Goal: Information Seeking & Learning: Learn about a topic

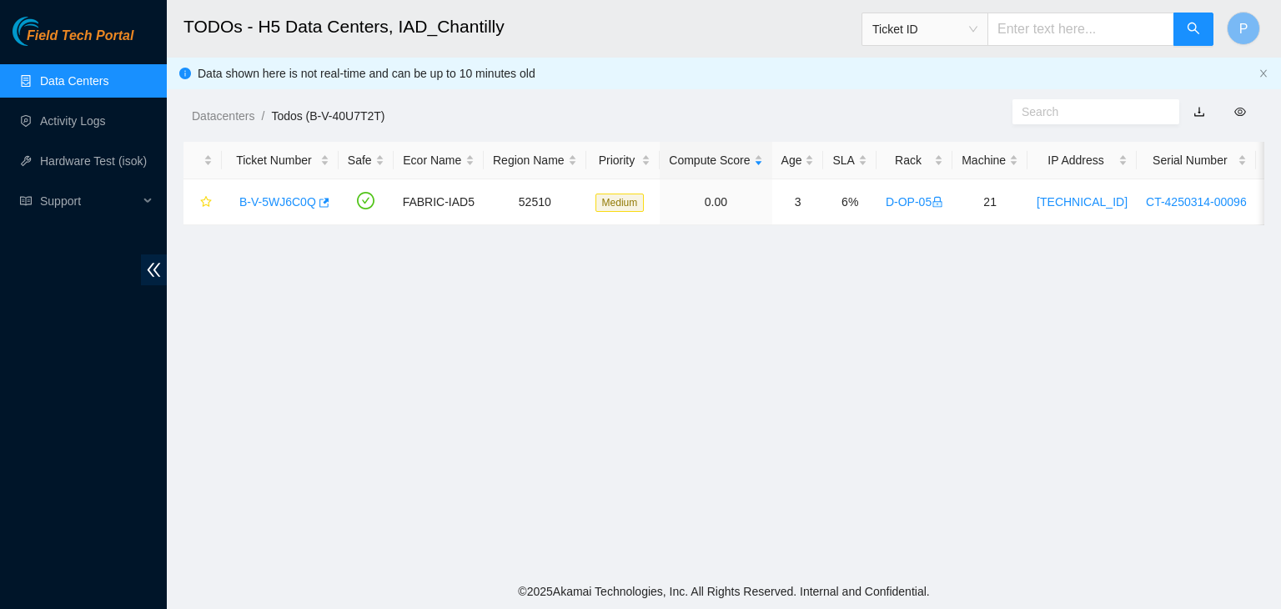
click at [108, 82] on link "Data Centers" at bounding box center [74, 80] width 68 height 13
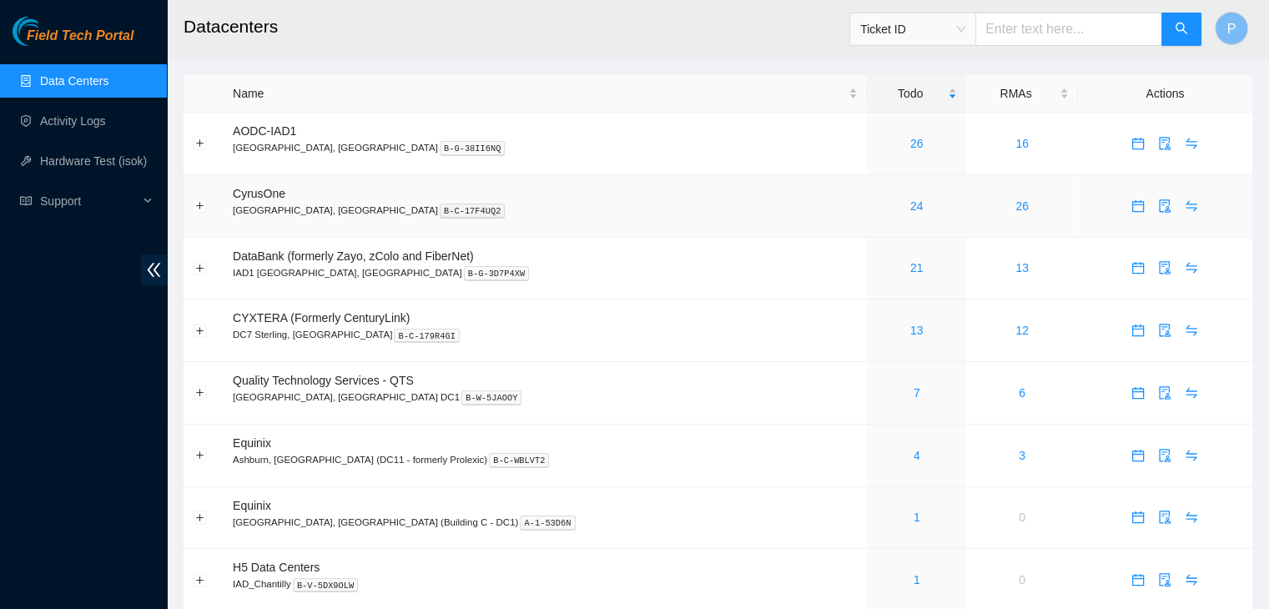
click at [876, 210] on div "24" at bounding box center [916, 206] width 81 height 18
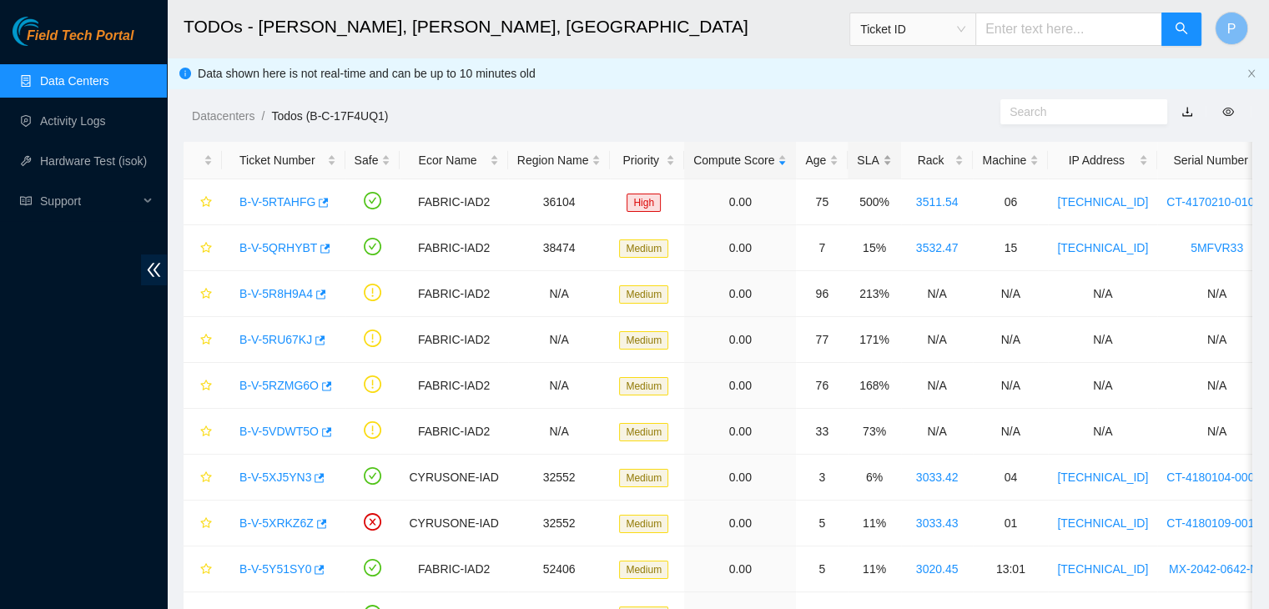
click at [866, 164] on div "SLA" at bounding box center [874, 160] width 34 height 18
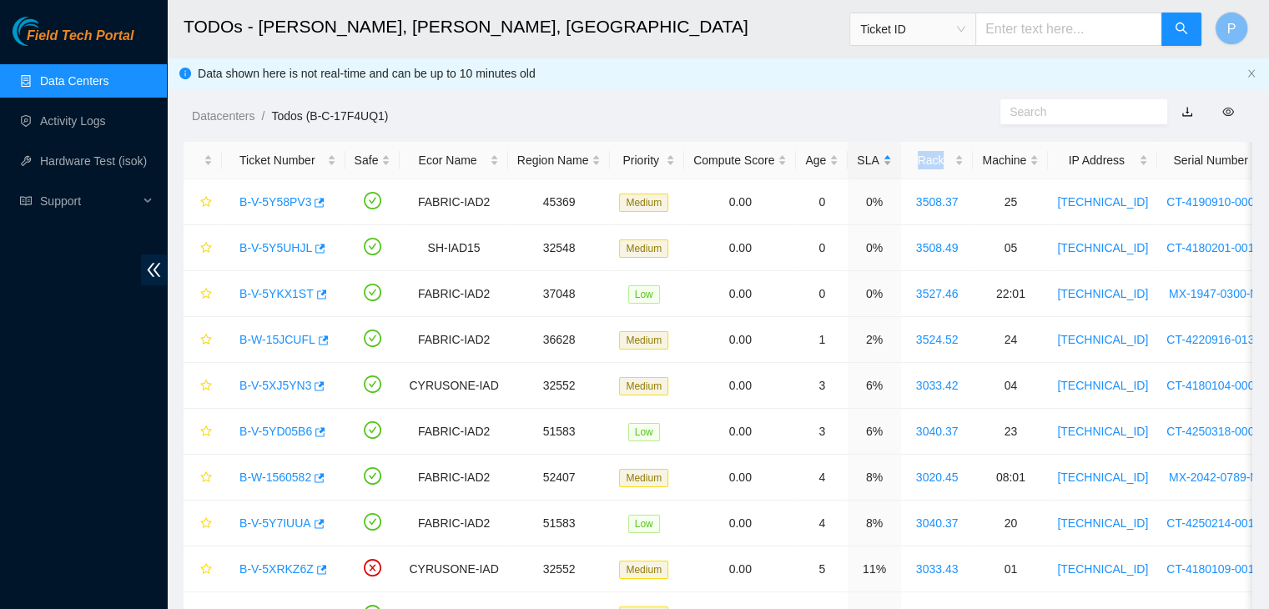
click at [866, 164] on div "SLA" at bounding box center [874, 160] width 34 height 18
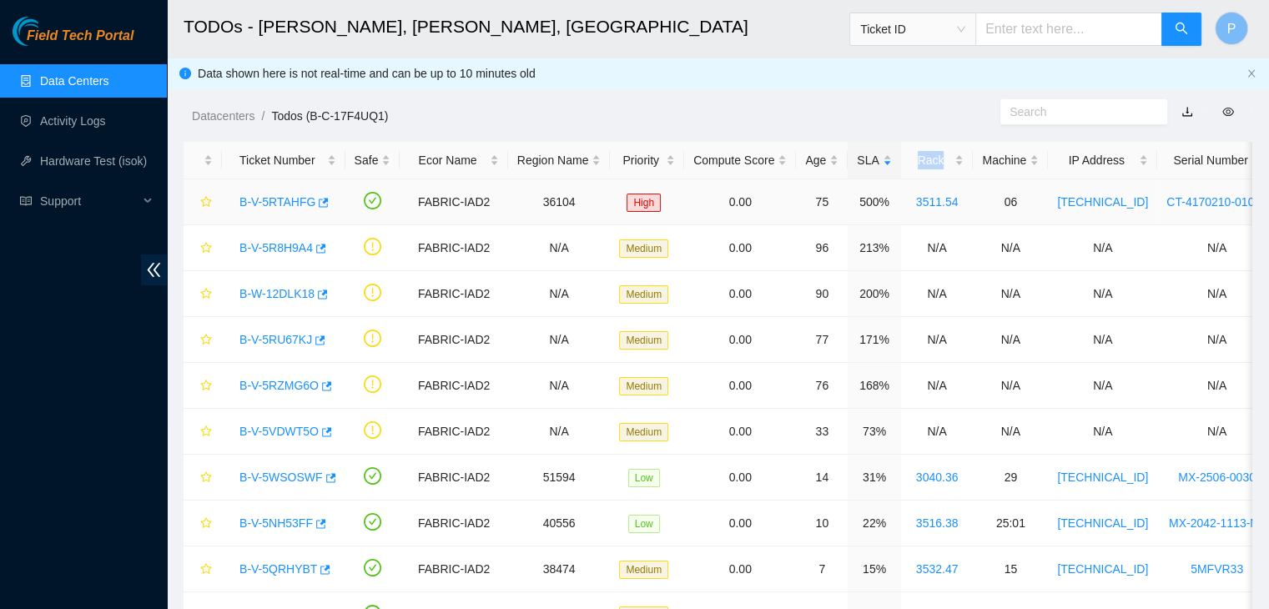
click at [268, 204] on link "B-V-5RTAHFG" at bounding box center [277, 201] width 76 height 13
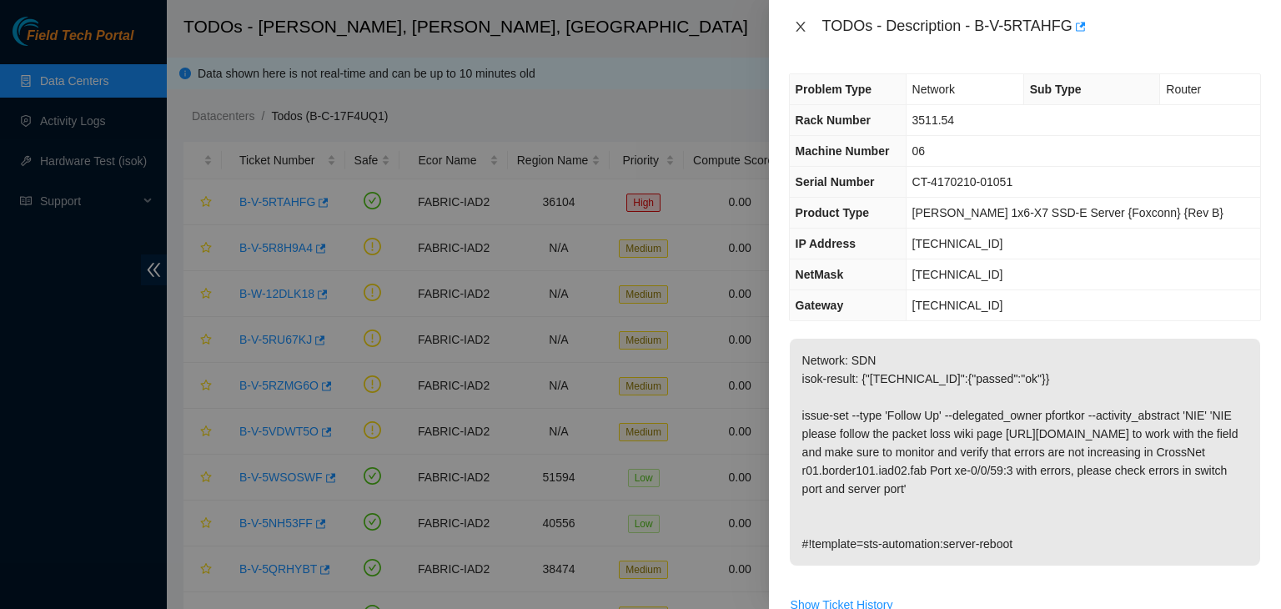
click at [807, 21] on icon "close" at bounding box center [800, 26] width 13 height 13
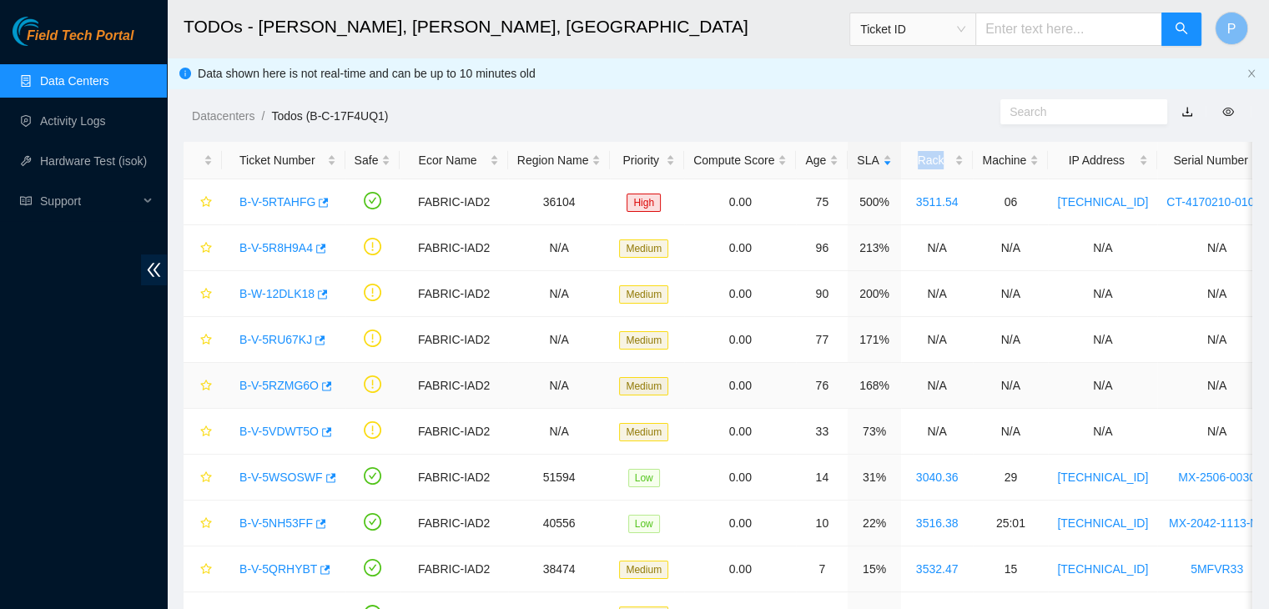
click at [275, 388] on link "B-V-5RZMG6O" at bounding box center [278, 385] width 79 height 13
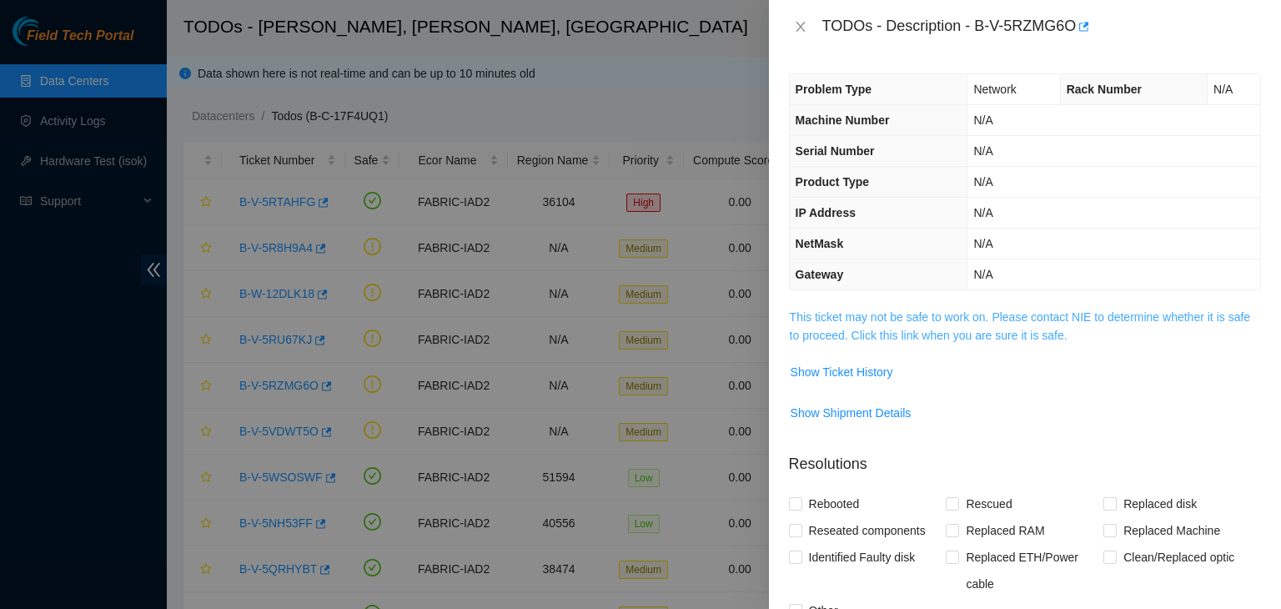
click at [986, 314] on link "This ticket may not be safe to work on. Please contact NIE to determine whether…" at bounding box center [1020, 326] width 460 height 32
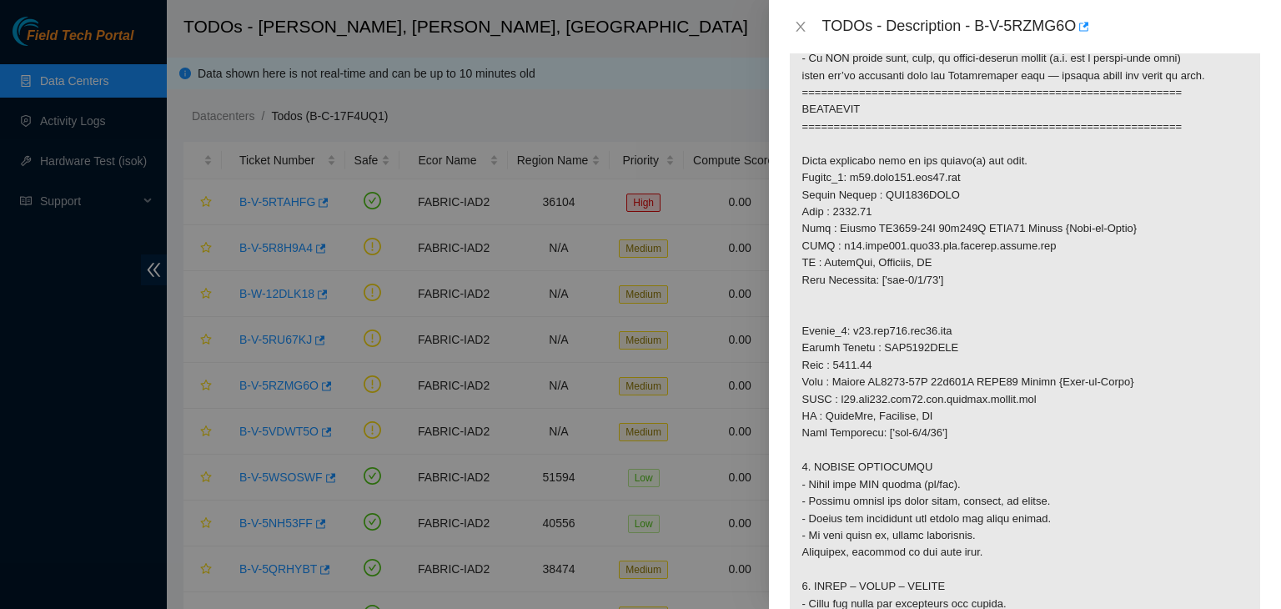
scroll to position [884, 0]
click at [17, 505] on div at bounding box center [640, 304] width 1281 height 609
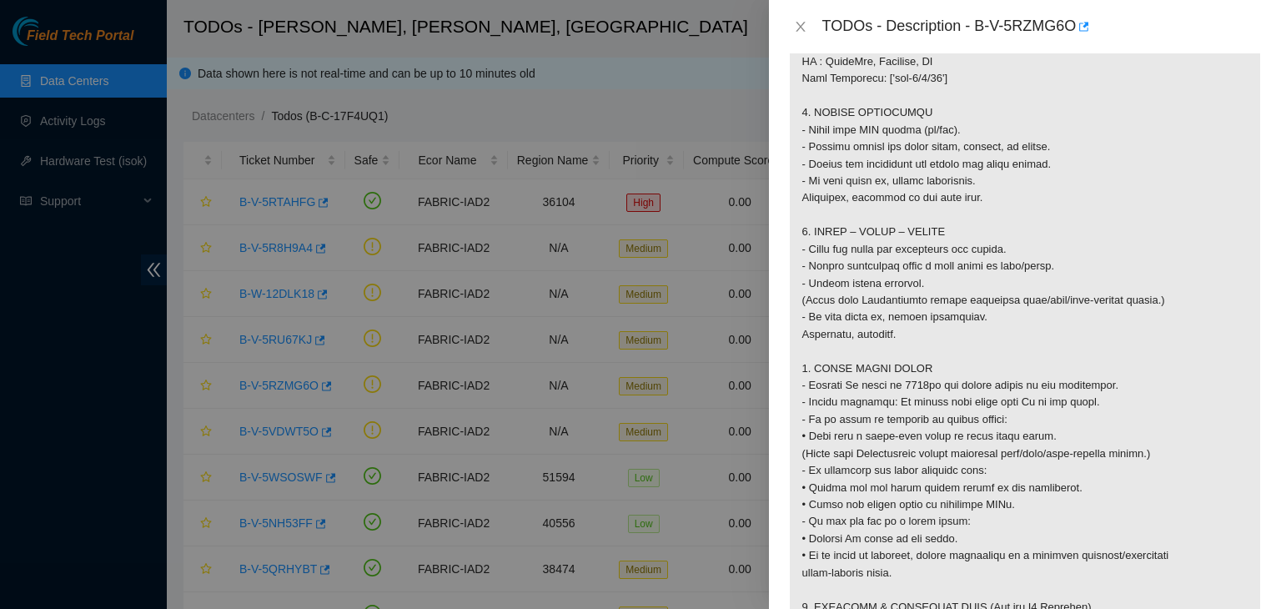
scroll to position [1237, 0]
click at [73, 558] on div at bounding box center [640, 304] width 1281 height 609
click at [289, 389] on div at bounding box center [640, 304] width 1281 height 609
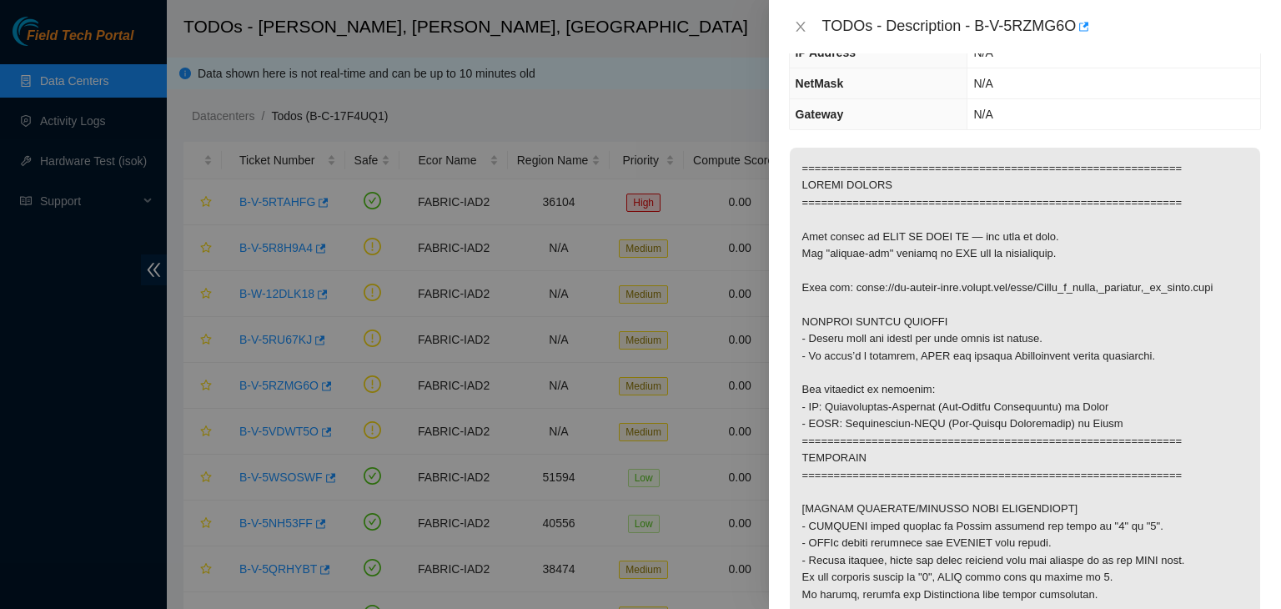
scroll to position [0, 0]
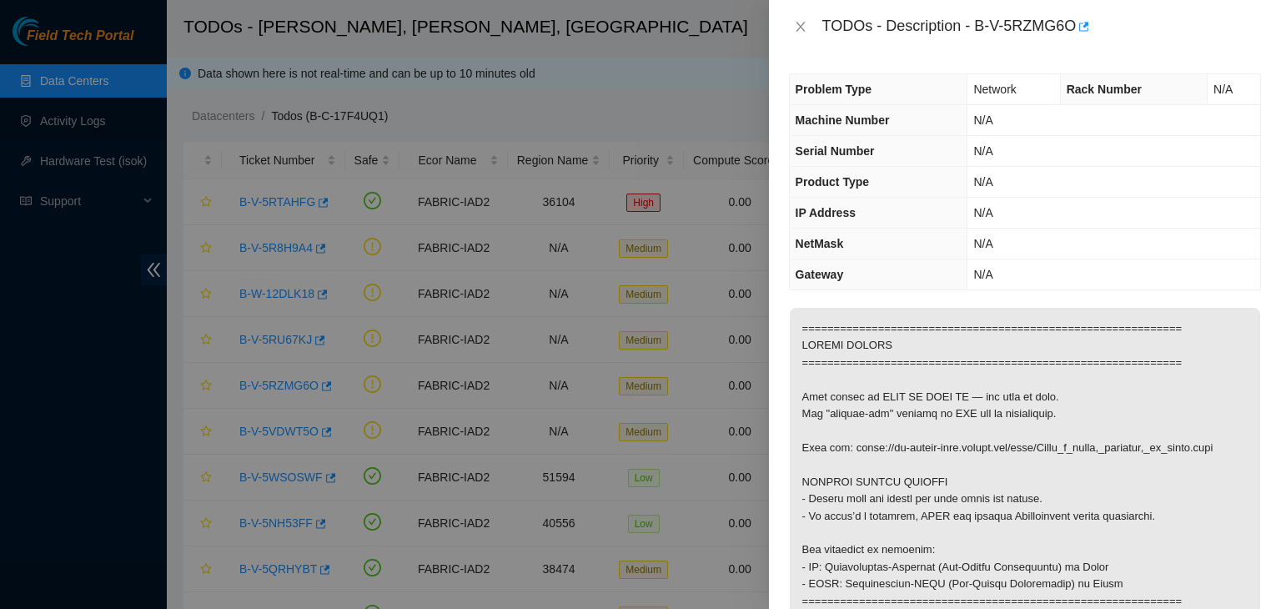
click at [207, 388] on div at bounding box center [640, 304] width 1281 height 609
click at [38, 375] on div at bounding box center [640, 304] width 1281 height 609
drag, startPoint x: 978, startPoint y: 24, endPoint x: 1073, endPoint y: 29, distance: 95.2
click at [1073, 29] on div "TODOs - Description - B-V-5RZMG6O" at bounding box center [1042, 26] width 439 height 27
copy div "B-V-5RZMG6O"
